Goal: Information Seeking & Learning: Learn about a topic

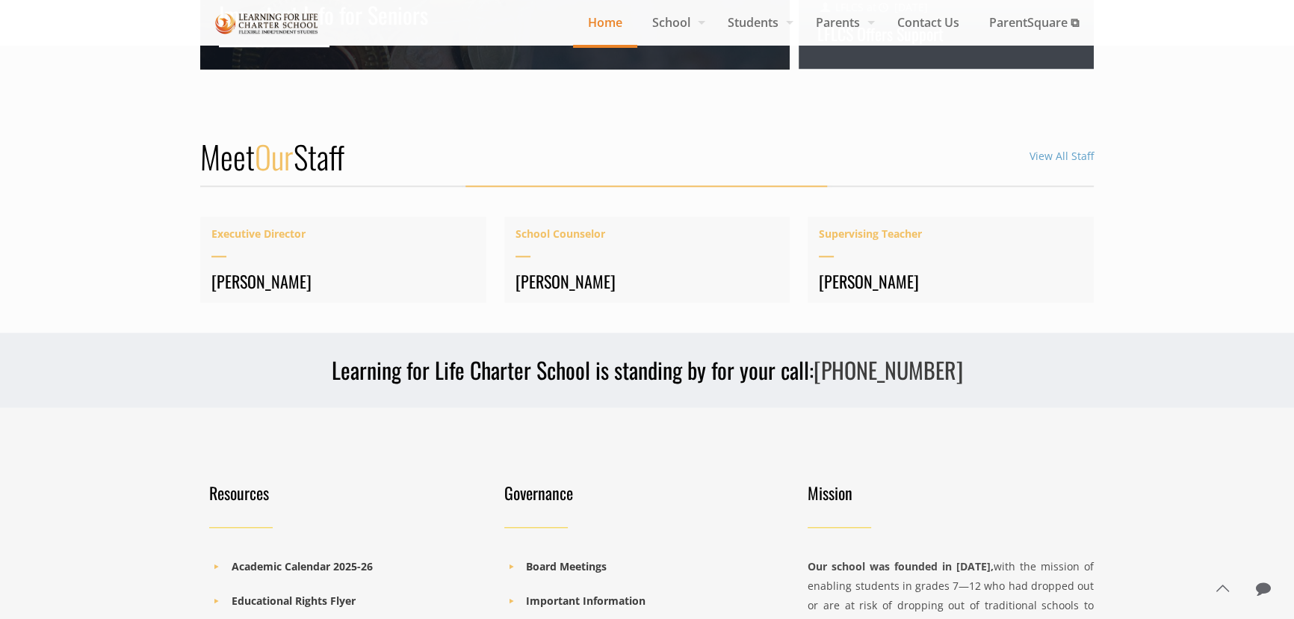
scroll to position [2154, 0]
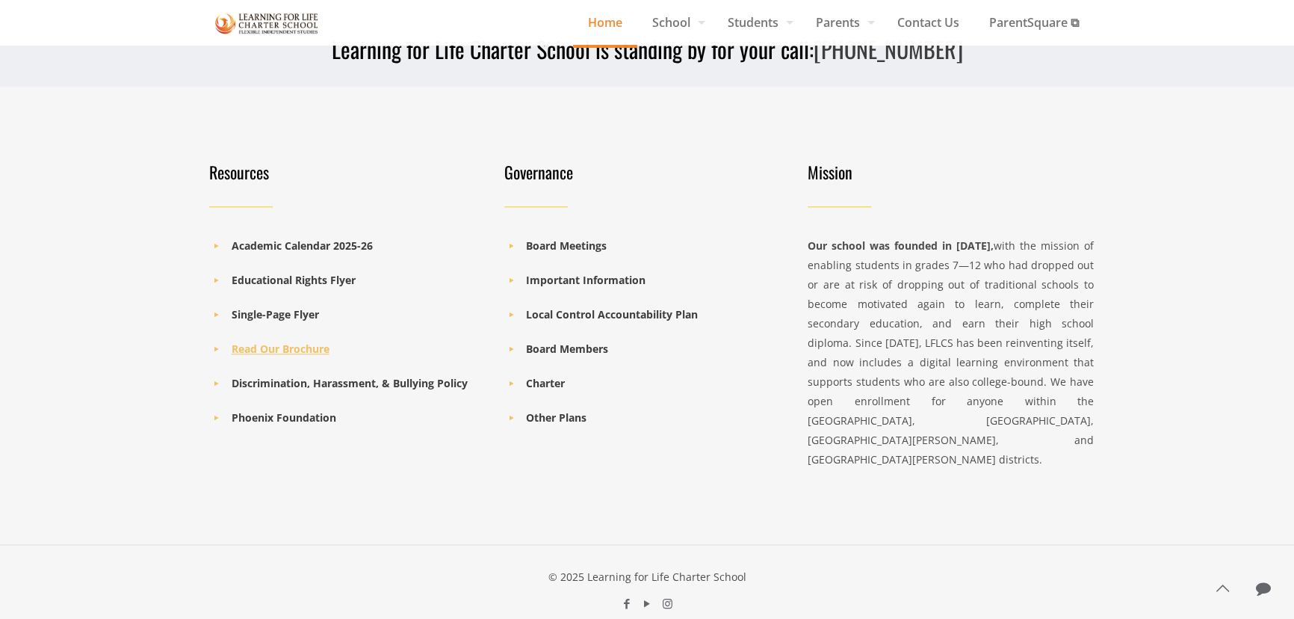
click at [283, 346] on b "Read Our Brochure" at bounding box center [281, 349] width 98 height 14
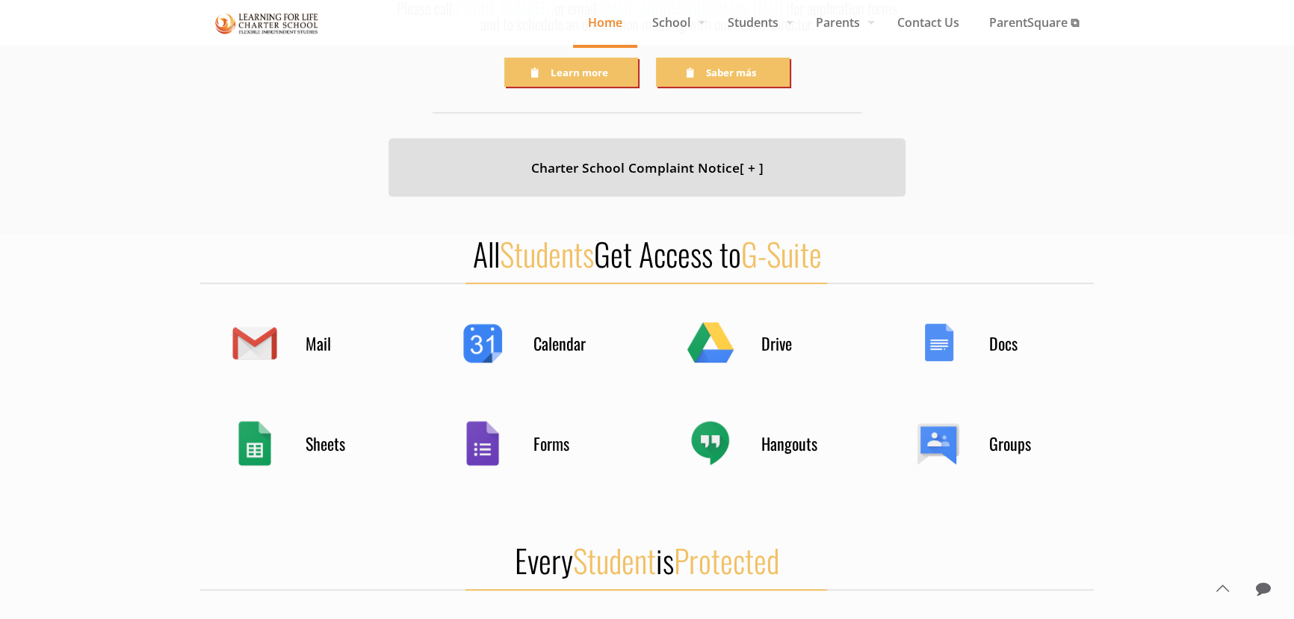
scroll to position [524, 0]
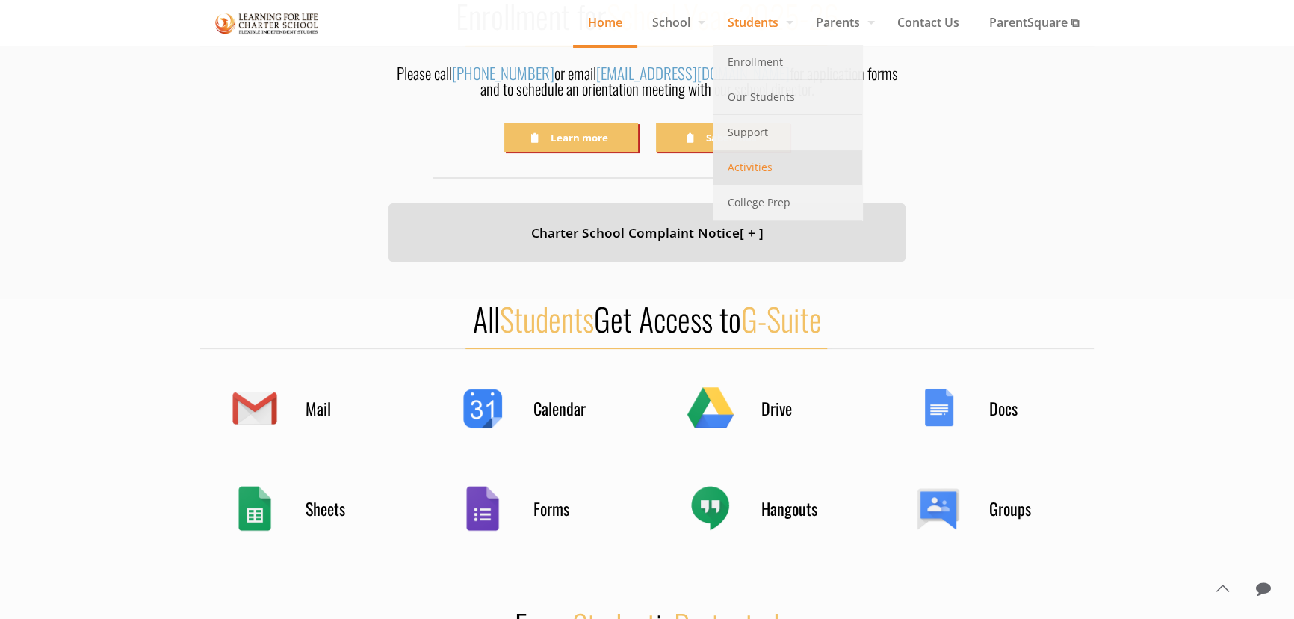
click at [728, 163] on span "Activities" at bounding box center [750, 167] width 45 height 19
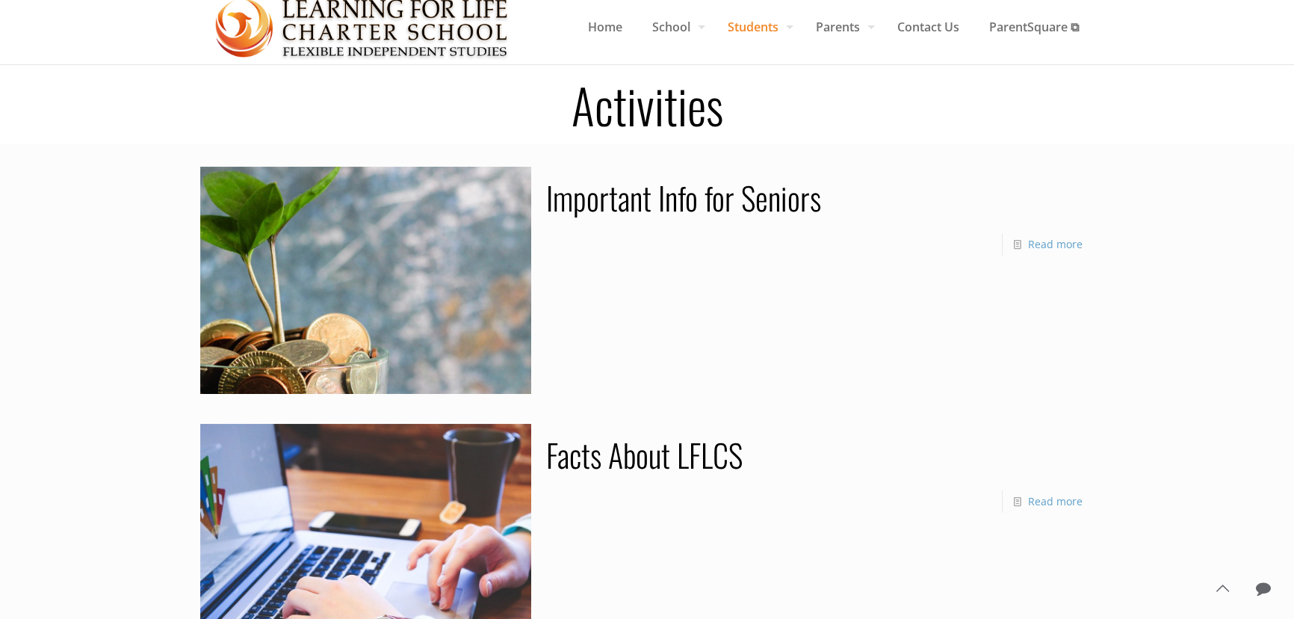
scroll to position [67, 0]
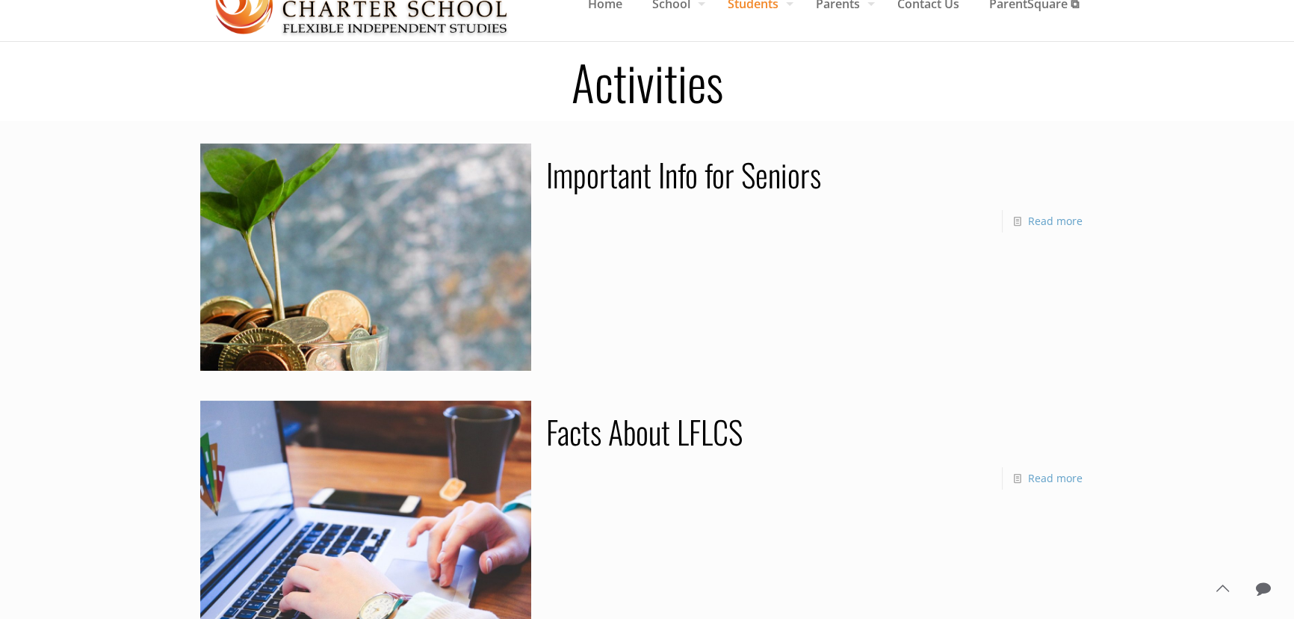
click at [1045, 493] on div "Do you like it? Read more" at bounding box center [820, 478] width 548 height 33
click at [1045, 483] on link "Read more" at bounding box center [1055, 478] width 55 height 14
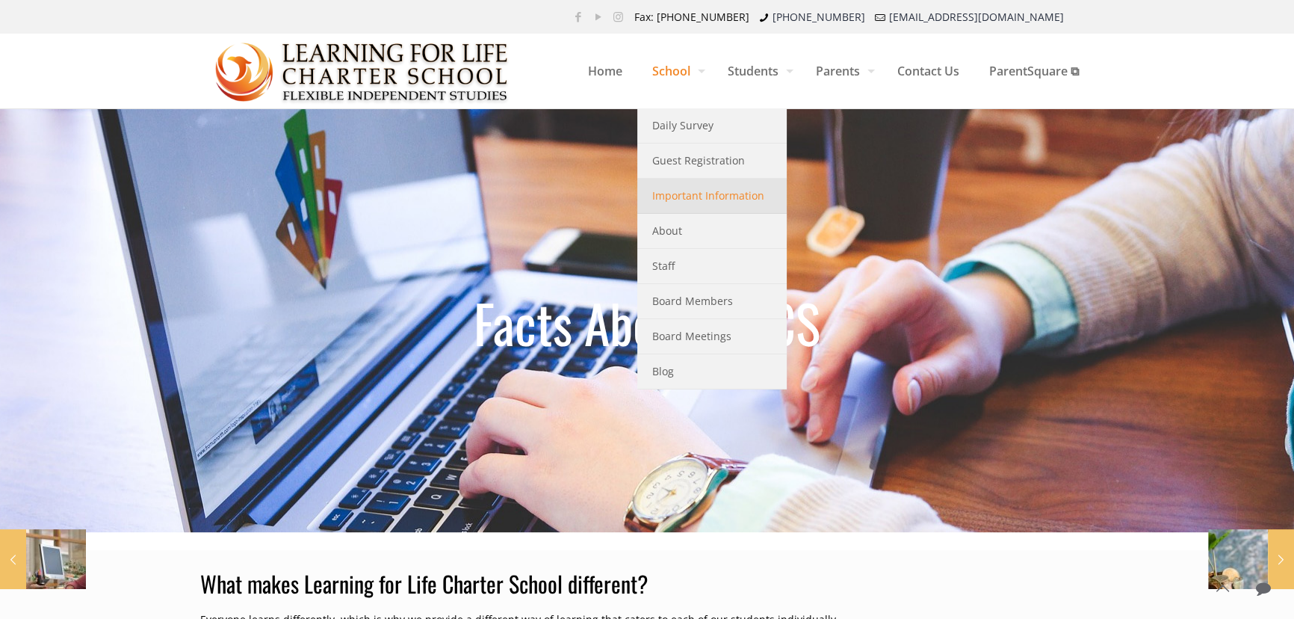
click at [676, 197] on span "Important Information" at bounding box center [708, 195] width 112 height 19
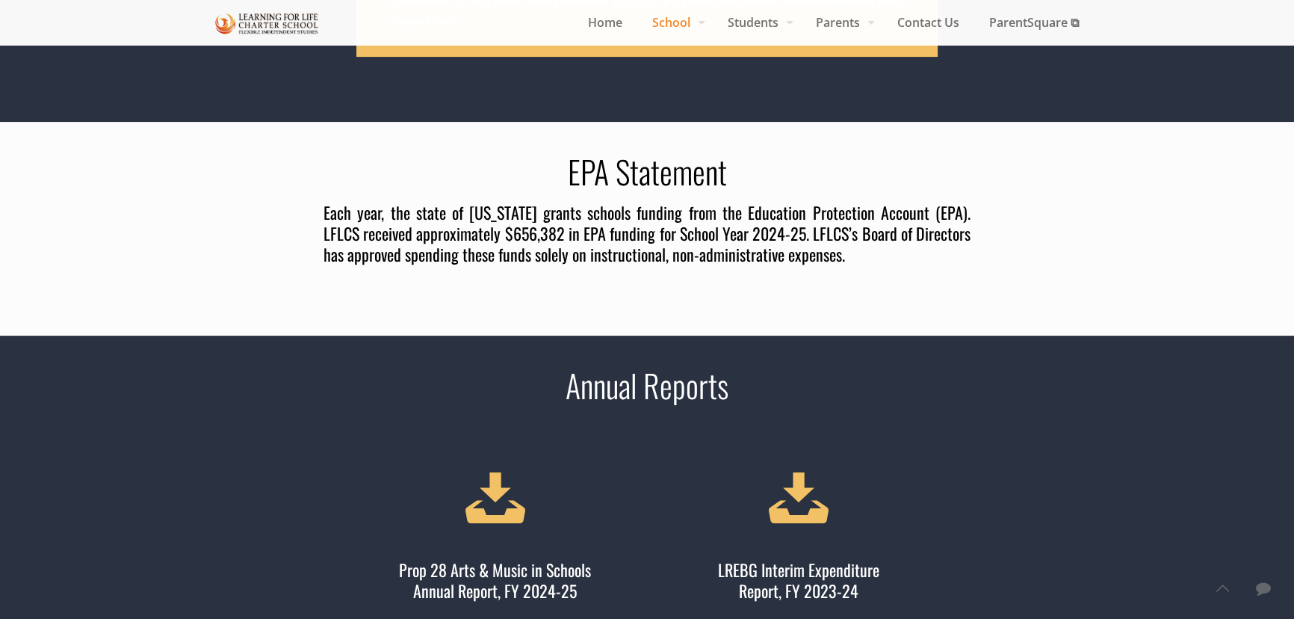
scroll to position [611, 0]
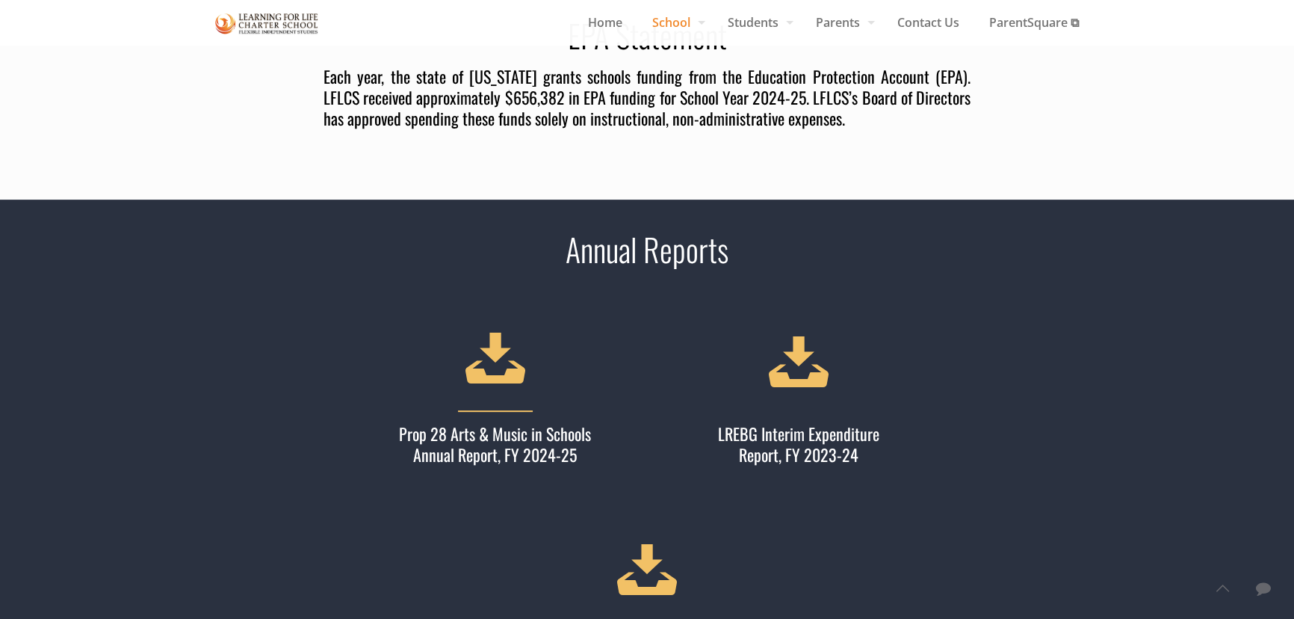
click at [486, 426] on h4 "Prop 28 Arts & Music in Schools Annual Report, FY 2024-25" at bounding box center [495, 442] width 286 height 43
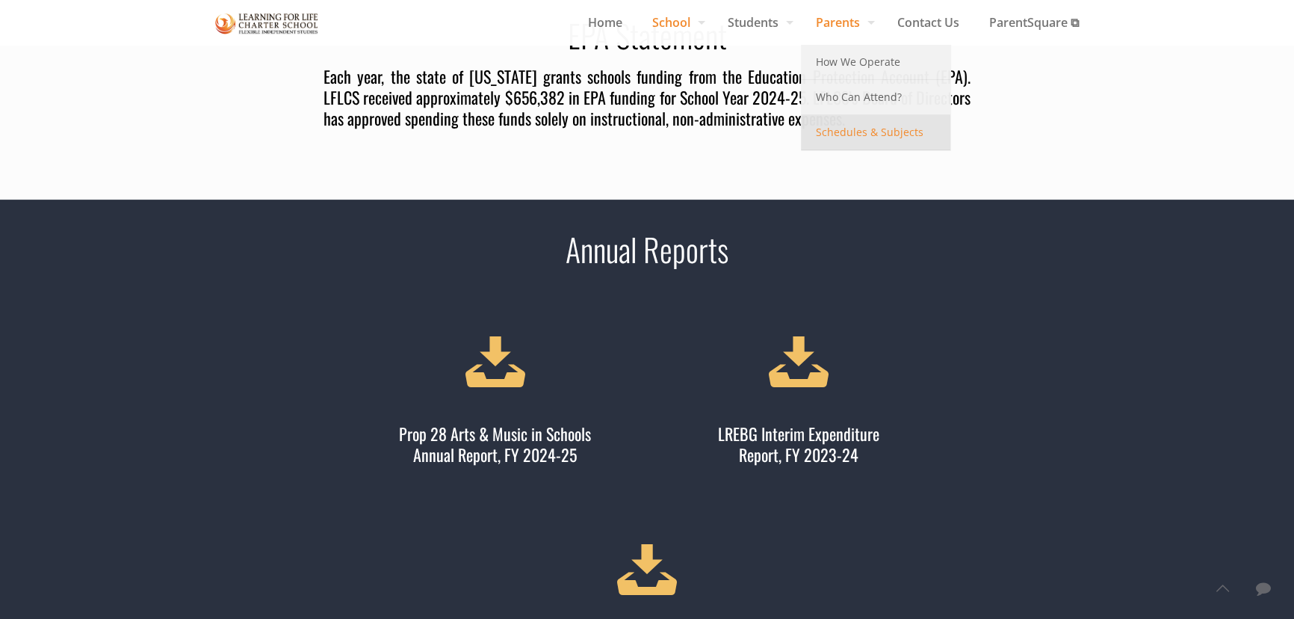
click at [827, 120] on link "Schedules & Subjects" at bounding box center [875, 132] width 149 height 35
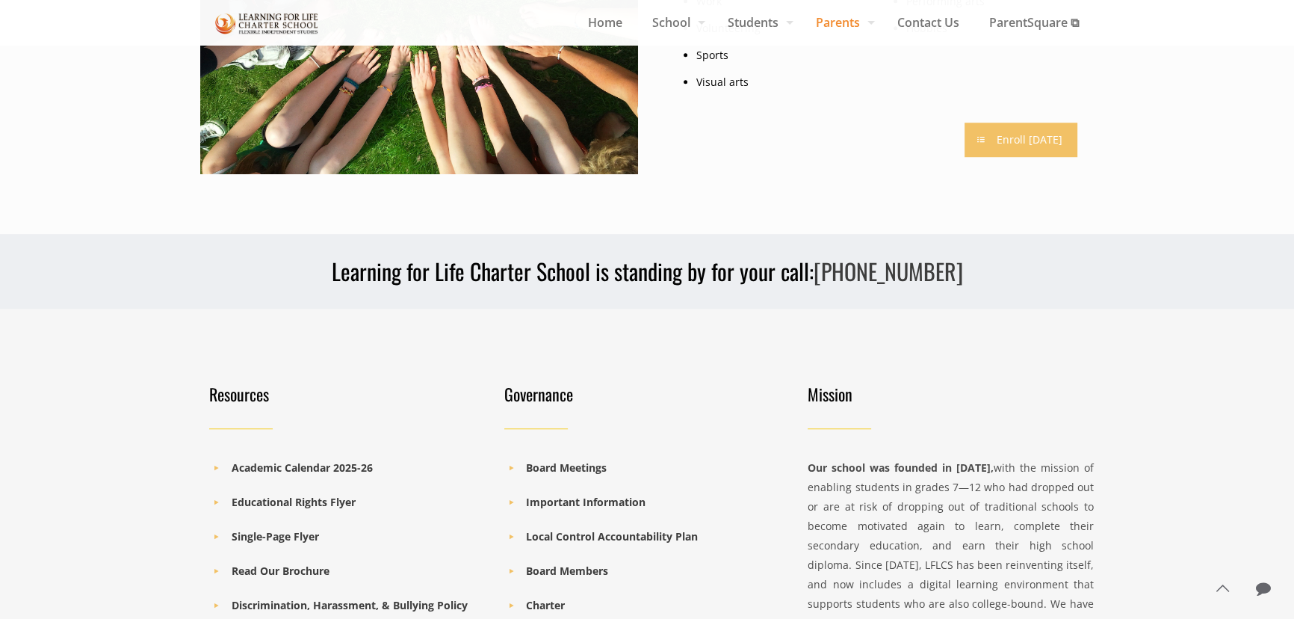
scroll to position [1630, 0]
